Goal: Register for event/course

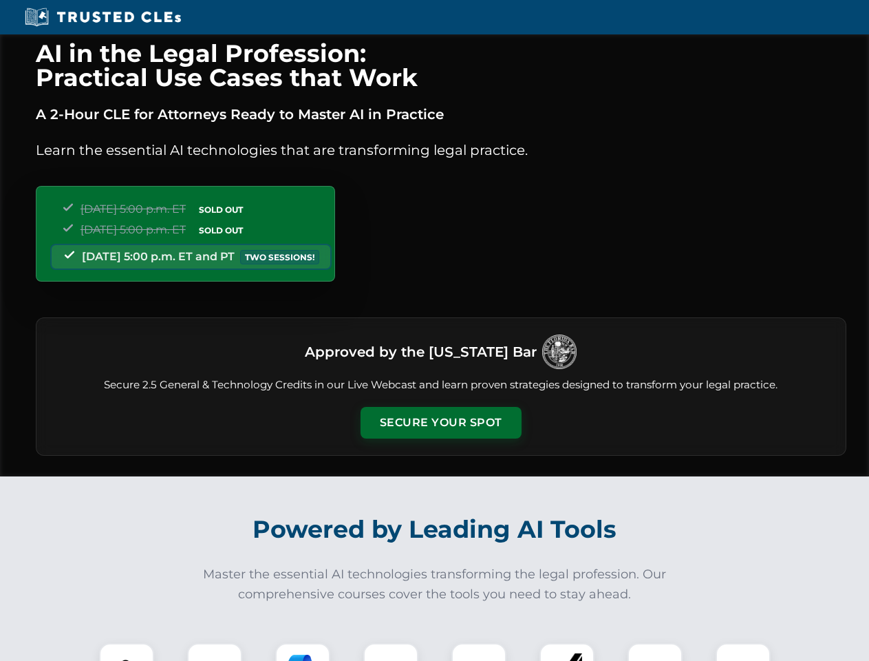
click at [441, 423] on button "Secure Your Spot" at bounding box center [441, 423] width 161 height 32
click at [127, 652] on img at bounding box center [127, 670] width 40 height 40
